Goal: Transaction & Acquisition: Download file/media

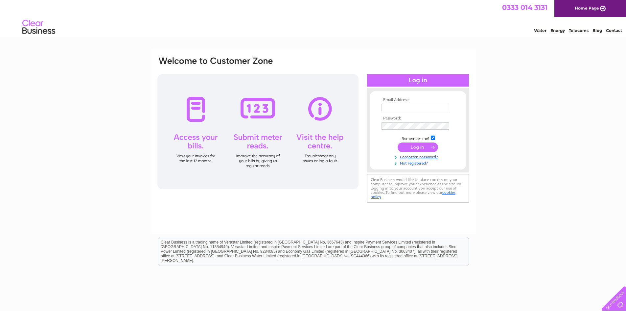
type input "admin@campbellandmchardy.co.uk"
click at [415, 150] on input "submit" at bounding box center [418, 146] width 40 height 9
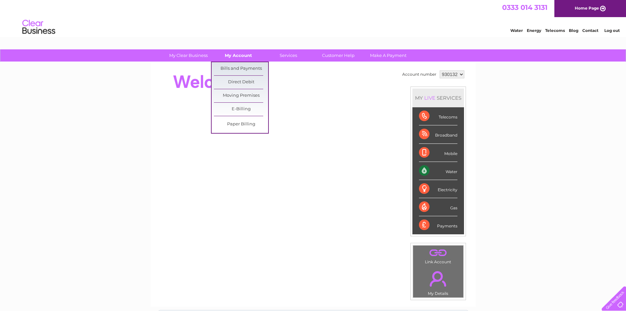
click at [242, 57] on link "My Account" at bounding box center [238, 55] width 54 height 12
click at [238, 68] on link "Bills and Payments" at bounding box center [241, 68] width 54 height 13
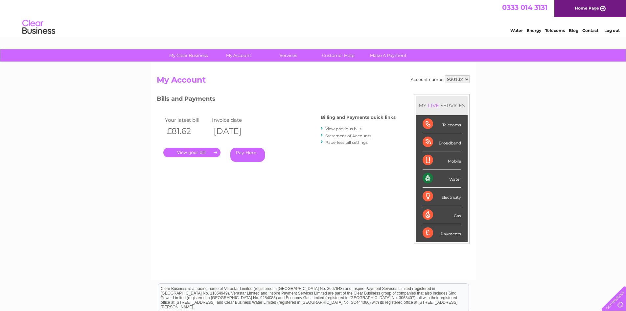
click at [201, 153] on link "." at bounding box center [191, 153] width 57 height 10
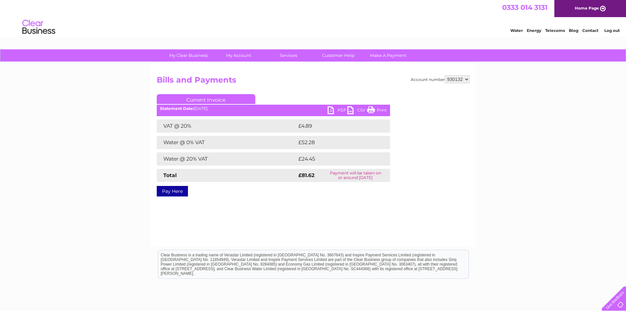
click at [329, 108] on link "PDF" at bounding box center [338, 111] width 20 height 10
